Goal: Check status: Verify the current state of an ongoing process or item

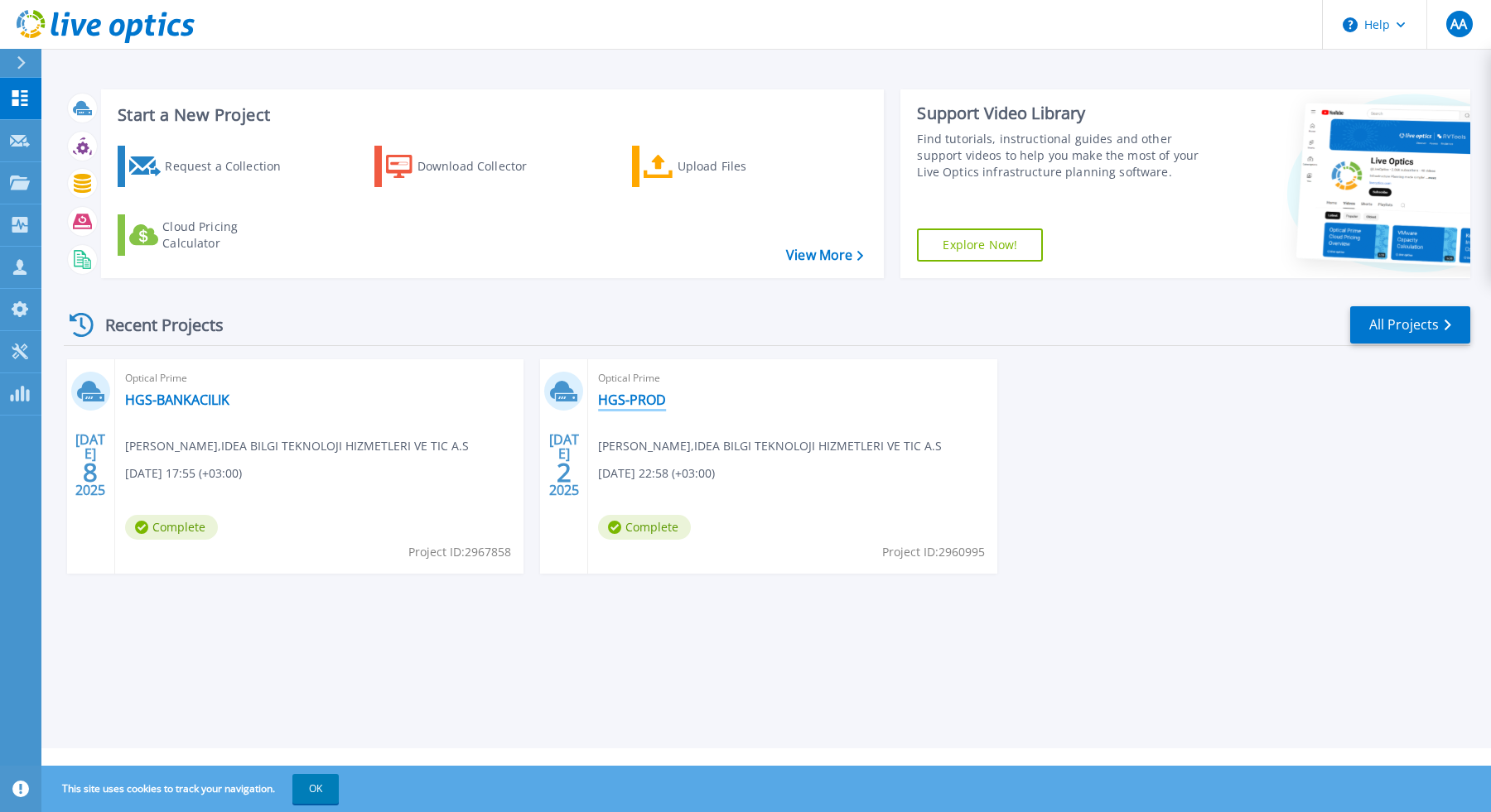
click at [648, 392] on link "HGS-PROD" at bounding box center [632, 400] width 68 height 17
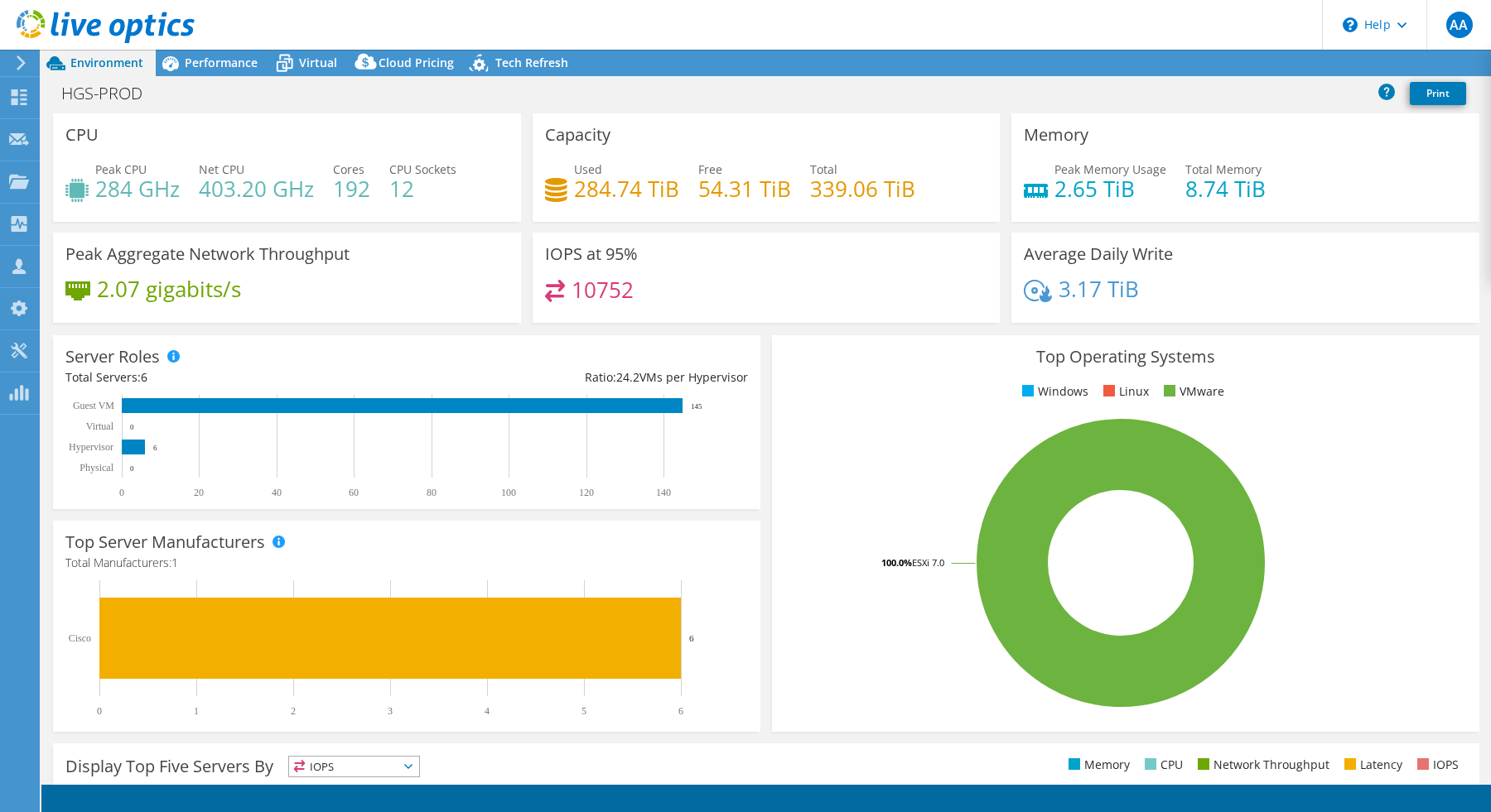
select select "EUFrankfurt"
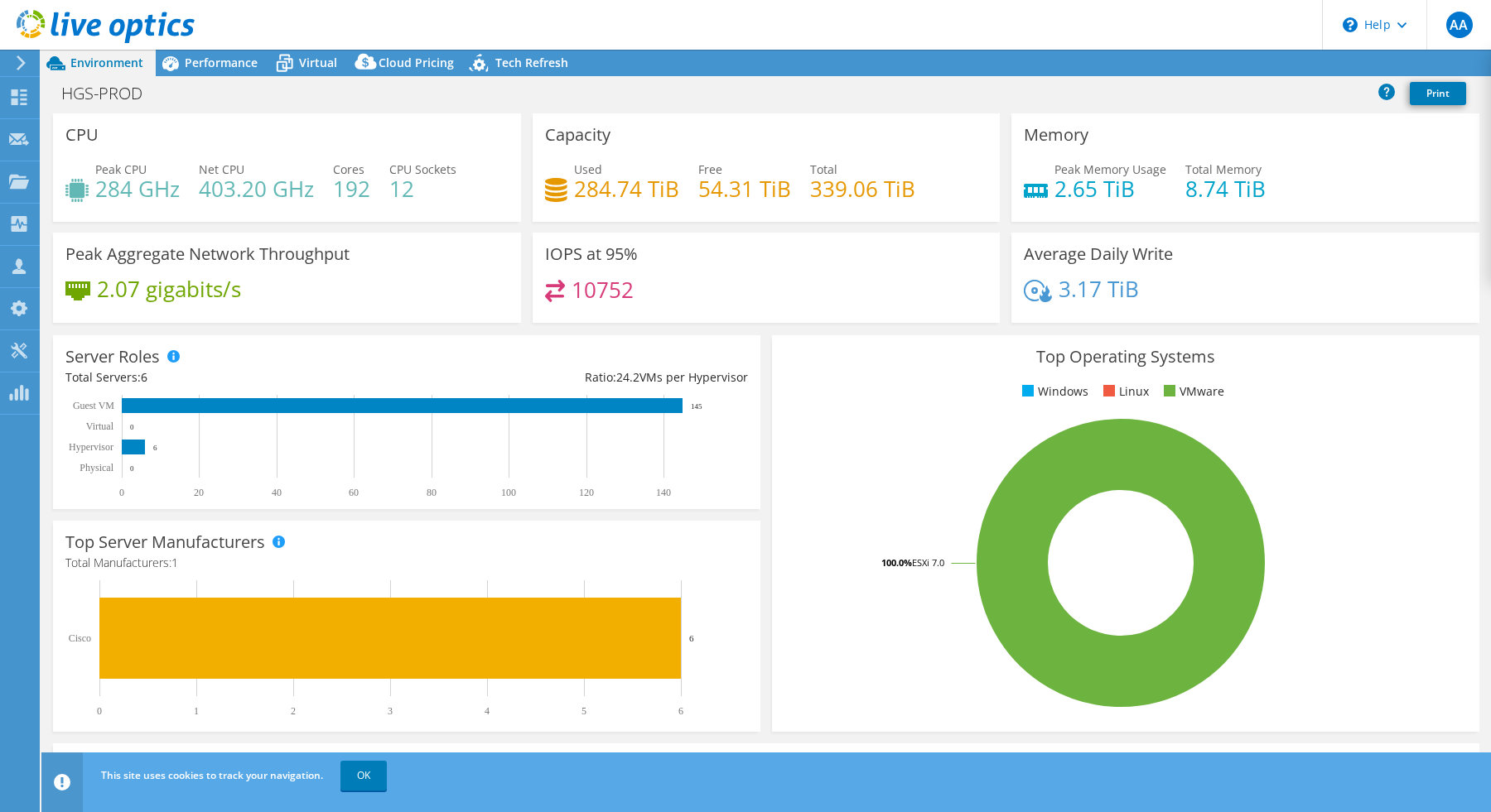
select select "EUFrankfurt"
click at [26, 63] on icon at bounding box center [21, 64] width 13 height 15
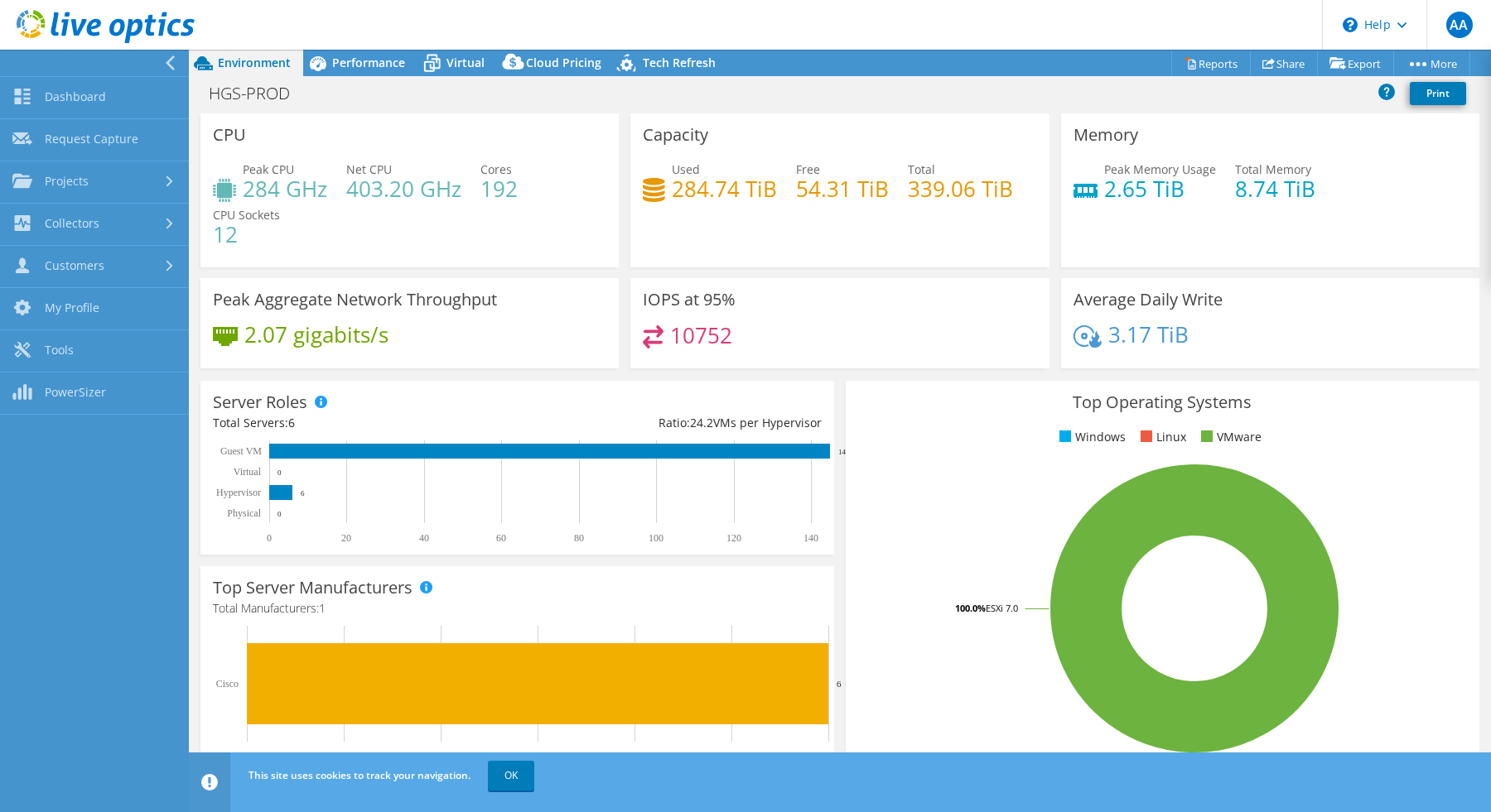
click at [485, 365] on div "Peak Aggregate Network Throughput 2.07 gigabits/s" at bounding box center [410, 323] width 418 height 91
